Goal: Ask a question

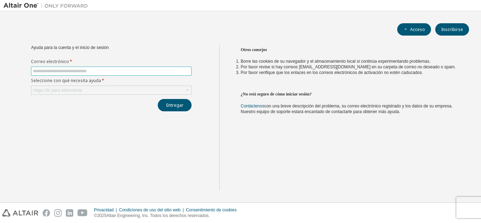
click at [158, 70] on input "text" at bounding box center [111, 71] width 157 height 6
type input "**********"
click at [185, 91] on icon at bounding box center [187, 90] width 7 height 7
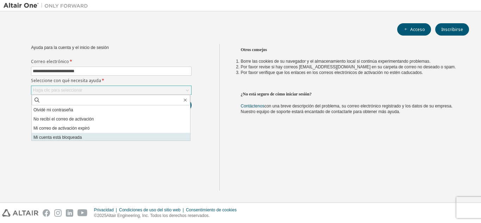
click at [100, 136] on li "Mi cuenta está bloqueada" at bounding box center [111, 137] width 158 height 9
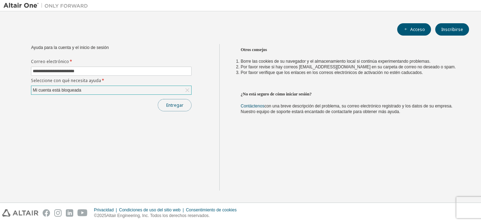
click at [169, 106] on font "Entregar" at bounding box center [174, 105] width 17 height 6
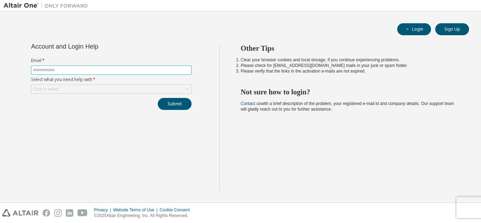
click at [181, 67] on input "text" at bounding box center [111, 70] width 157 height 6
type input "**********"
click at [166, 90] on div "Click to select" at bounding box center [111, 89] width 160 height 8
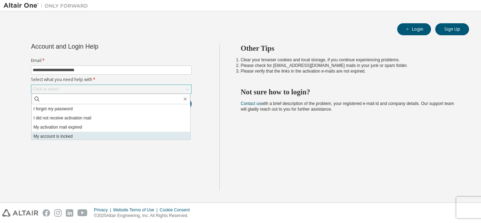
click at [98, 137] on li "My account is locked" at bounding box center [111, 136] width 158 height 9
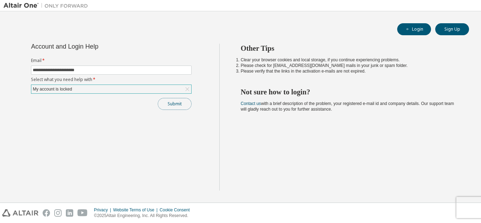
click at [170, 105] on button "Submit" at bounding box center [175, 104] width 34 height 12
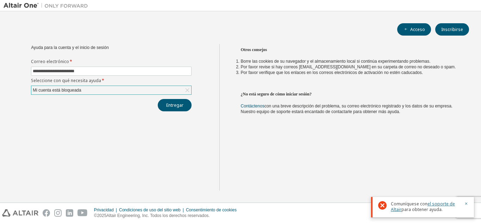
click at [444, 203] on font "el soporte de Altair" at bounding box center [423, 207] width 64 height 12
click at [440, 203] on font "el soporte de Altair" at bounding box center [423, 207] width 64 height 12
